Goal: Communication & Community: Connect with others

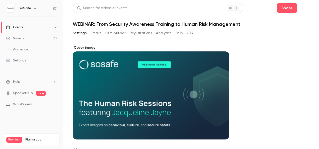
click at [303, 8] on icon "button" at bounding box center [305, 8] width 4 height 4
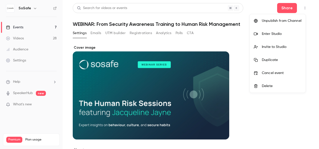
click at [284, 6] on div at bounding box center [159, 74] width 319 height 149
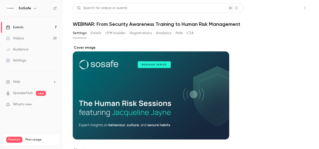
click at [285, 8] on button "Share" at bounding box center [287, 8] width 20 height 10
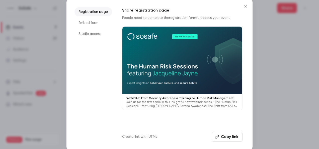
click at [283, 44] on div at bounding box center [159, 74] width 319 height 149
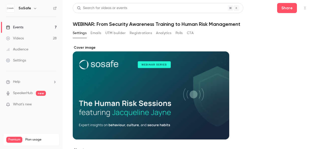
click at [303, 8] on icon "button" at bounding box center [305, 8] width 4 height 4
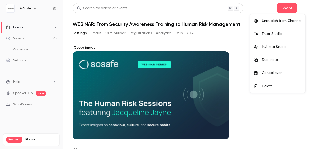
click at [268, 46] on div "Invite to Studio" at bounding box center [282, 46] width 40 height 5
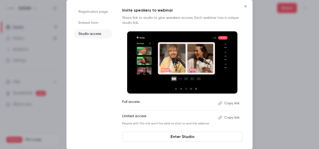
click at [232, 102] on button "Copy link" at bounding box center [229, 103] width 26 height 8
click at [247, 6] on icon "Close" at bounding box center [245, 6] width 6 height 4
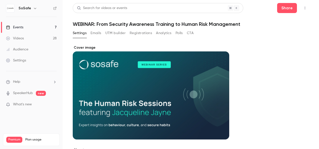
click at [303, 8] on icon "button" at bounding box center [305, 8] width 4 height 4
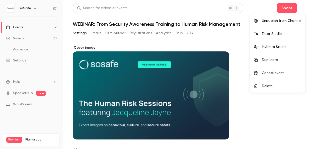
click at [276, 33] on div "Enter Studio" at bounding box center [282, 33] width 40 height 5
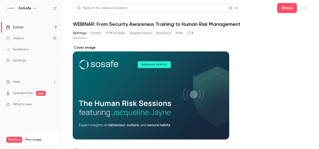
click at [303, 9] on icon "button" at bounding box center [305, 8] width 4 height 4
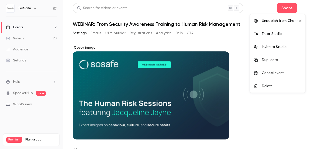
click at [302, 9] on div at bounding box center [159, 74] width 319 height 149
